Goal: Task Accomplishment & Management: Manage account settings

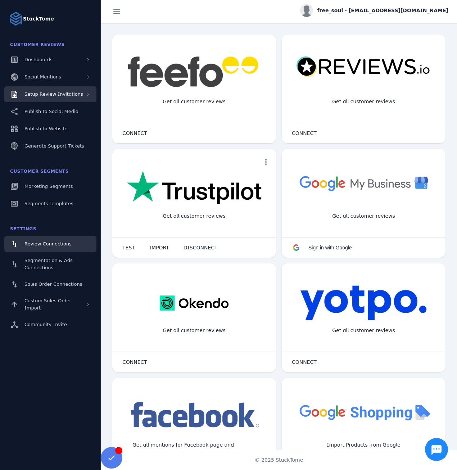
click at [71, 94] on span "Setup Review Invitations" at bounding box center [53, 93] width 59 height 5
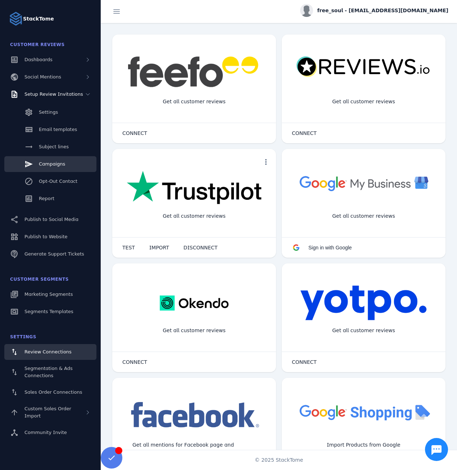
click at [55, 165] on span "Campaigns" at bounding box center [52, 163] width 26 height 5
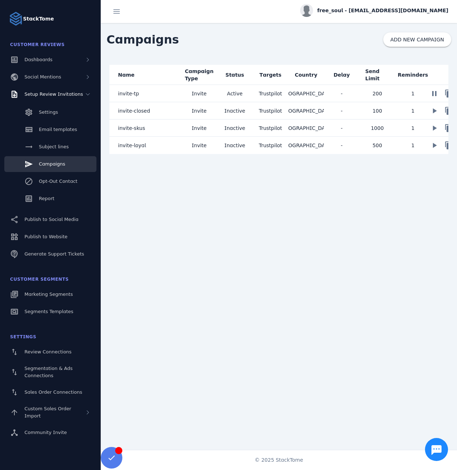
click at [156, 91] on mat-cell "invite-tp" at bounding box center [145, 93] width 72 height 17
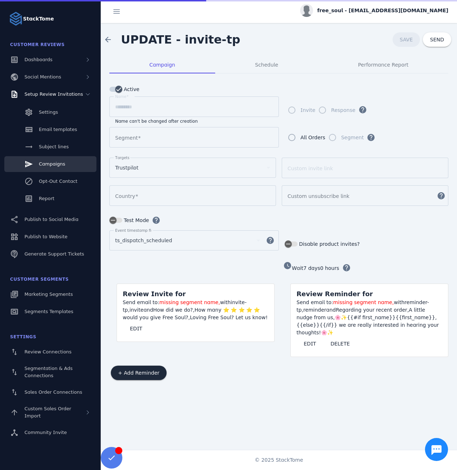
type input "**********"
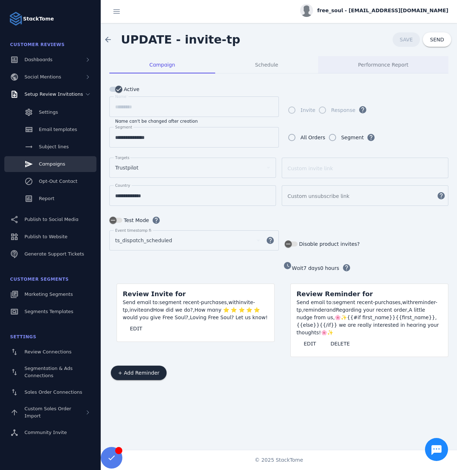
click at [378, 60] on span "Performance Report" at bounding box center [383, 64] width 50 height 17
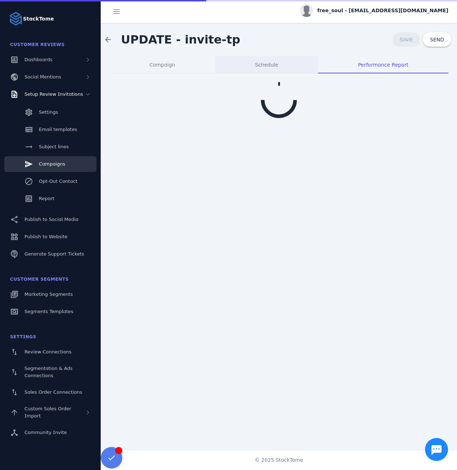
click at [262, 63] on span "Schedule" at bounding box center [266, 64] width 23 height 5
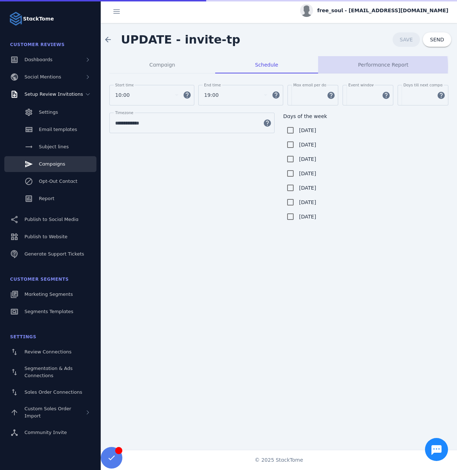
click at [379, 67] on span "Performance Report" at bounding box center [383, 64] width 50 height 5
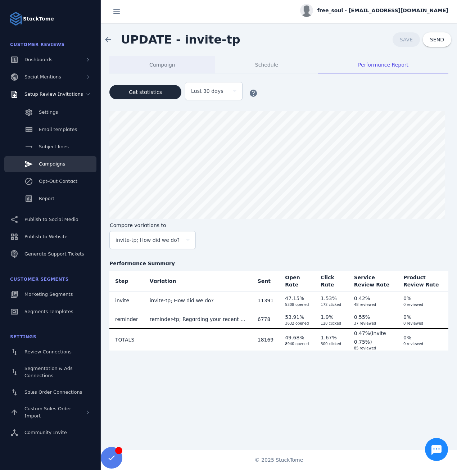
click at [168, 65] on span "Campaign" at bounding box center [162, 64] width 26 height 5
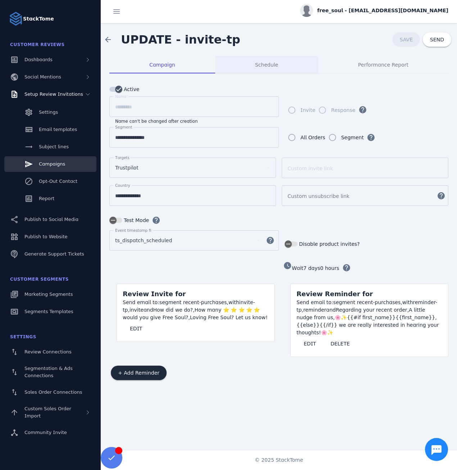
click at [257, 66] on span "Schedule" at bounding box center [266, 64] width 23 height 5
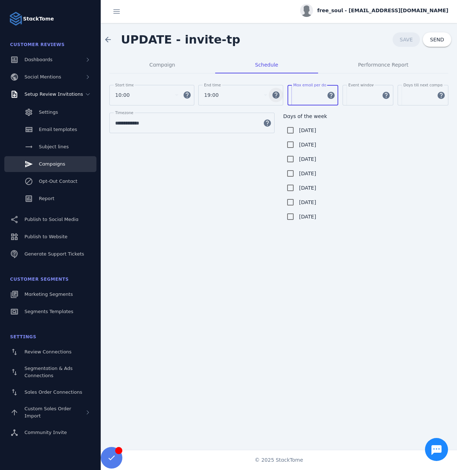
drag, startPoint x: 302, startPoint y: 97, endPoint x: 283, endPoint y: 96, distance: 19.5
click at [283, 96] on div "Start time 10:00 help End time 19:00 help Max email per day *** help Event wind…" at bounding box center [278, 99] width 339 height 28
type input "****"
click at [153, 68] on span "Campaign" at bounding box center [162, 64] width 26 height 17
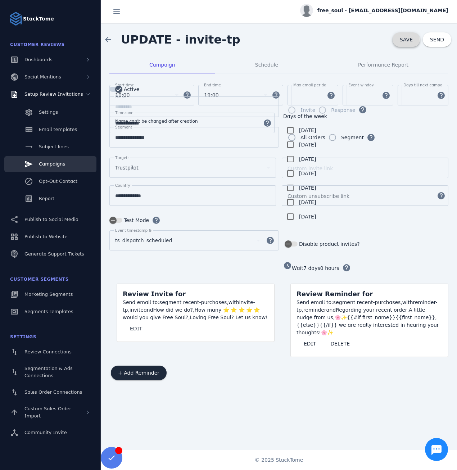
click at [397, 40] on span at bounding box center [406, 39] width 27 height 17
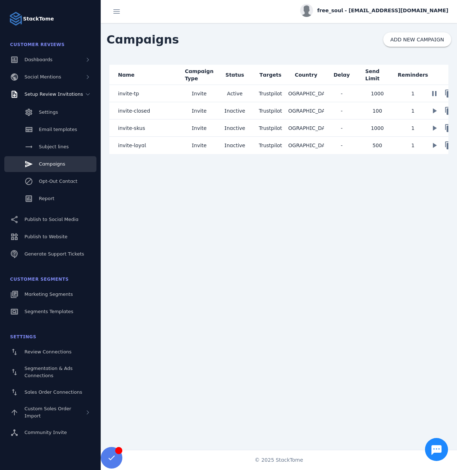
click at [147, 113] on mat-cell "invite-closed" at bounding box center [145, 110] width 72 height 17
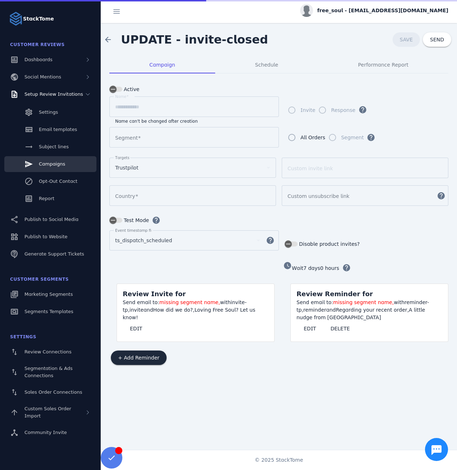
type input "**********"
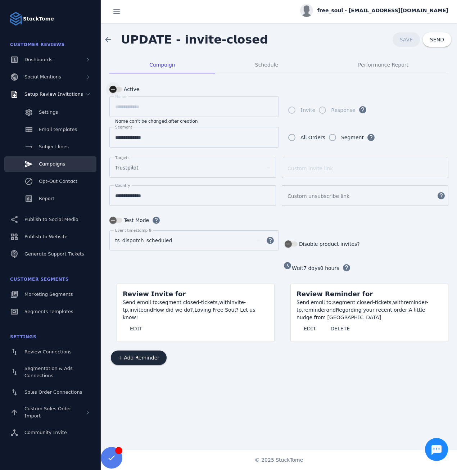
click at [121, 87] on div "button" at bounding box center [115, 89] width 13 height 5
click at [411, 38] on span "SAVE" at bounding box center [406, 40] width 13 height 6
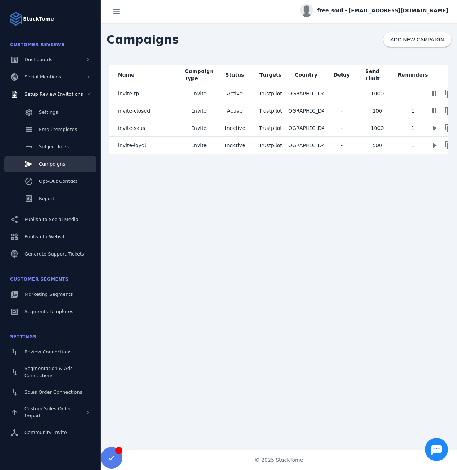
click at [172, 128] on mat-cell "invite-skus" at bounding box center [145, 128] width 72 height 17
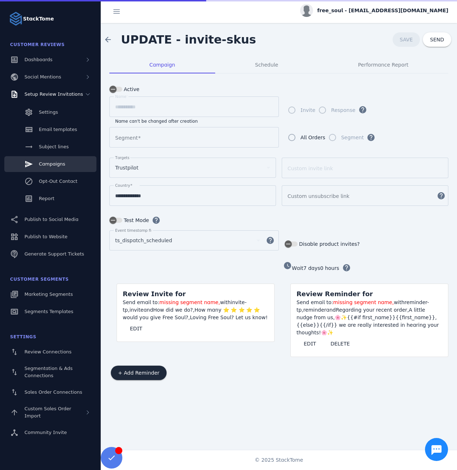
type input "**********"
click at [252, 64] on div "Schedule" at bounding box center [266, 64] width 103 height 17
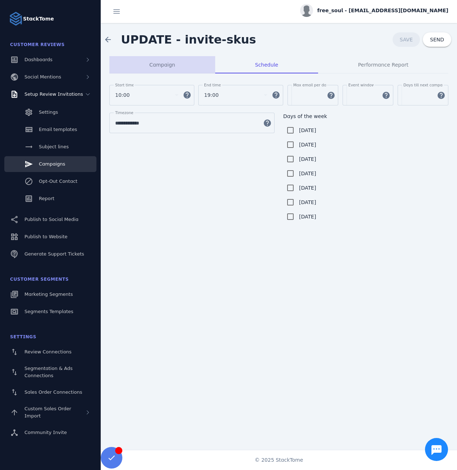
click at [162, 68] on span "Campaign" at bounding box center [162, 64] width 26 height 17
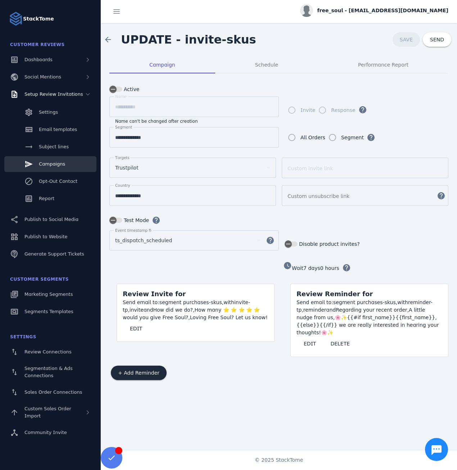
click at [126, 90] on label "Active" at bounding box center [130, 89] width 17 height 9
click at [122, 90] on button "Active" at bounding box center [115, 89] width 13 height 5
click at [400, 37] on span at bounding box center [406, 39] width 27 height 17
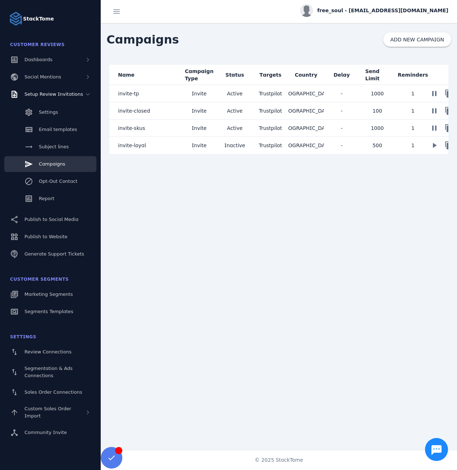
click at [144, 150] on mat-cell "invite-loyal" at bounding box center [145, 145] width 72 height 17
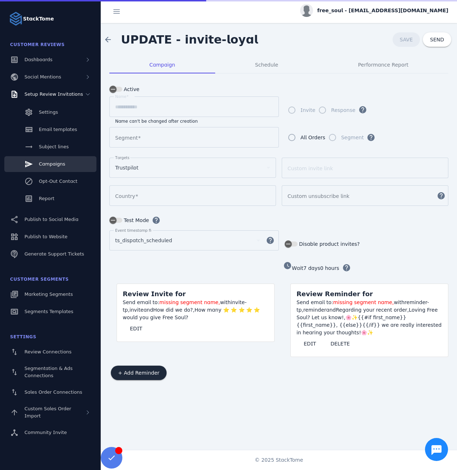
type input "**********"
click at [126, 90] on label "Active" at bounding box center [130, 89] width 17 height 9
click at [122, 90] on button "Active" at bounding box center [115, 89] width 13 height 5
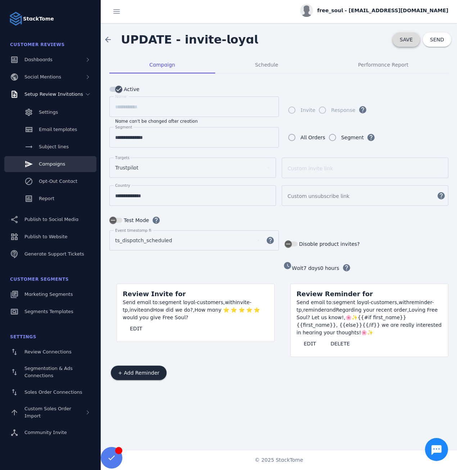
click at [409, 38] on span "SAVE" at bounding box center [406, 40] width 13 height 6
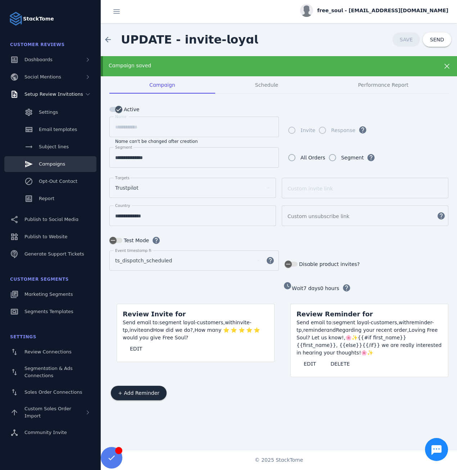
click at [379, 12] on span "free_soul - [EMAIL_ADDRESS][DOMAIN_NAME]" at bounding box center [383, 11] width 131 height 8
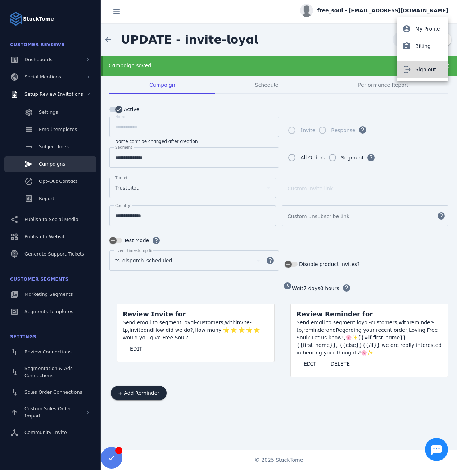
click at [420, 64] on button "Sign out" at bounding box center [423, 69] width 52 height 17
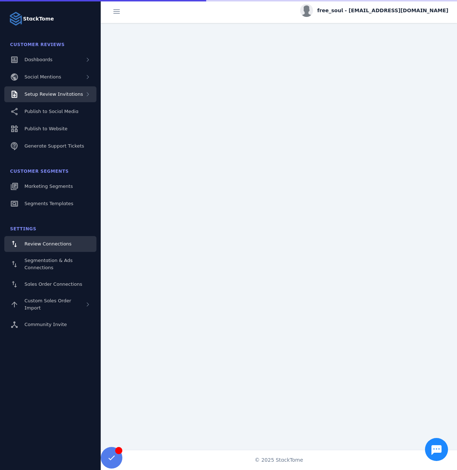
click at [73, 94] on span "Setup Review Invitations" at bounding box center [53, 93] width 59 height 5
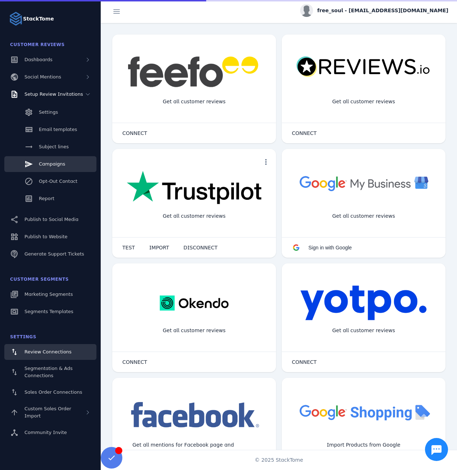
click at [55, 165] on span "Campaigns" at bounding box center [52, 163] width 26 height 5
